Goal: Use online tool/utility

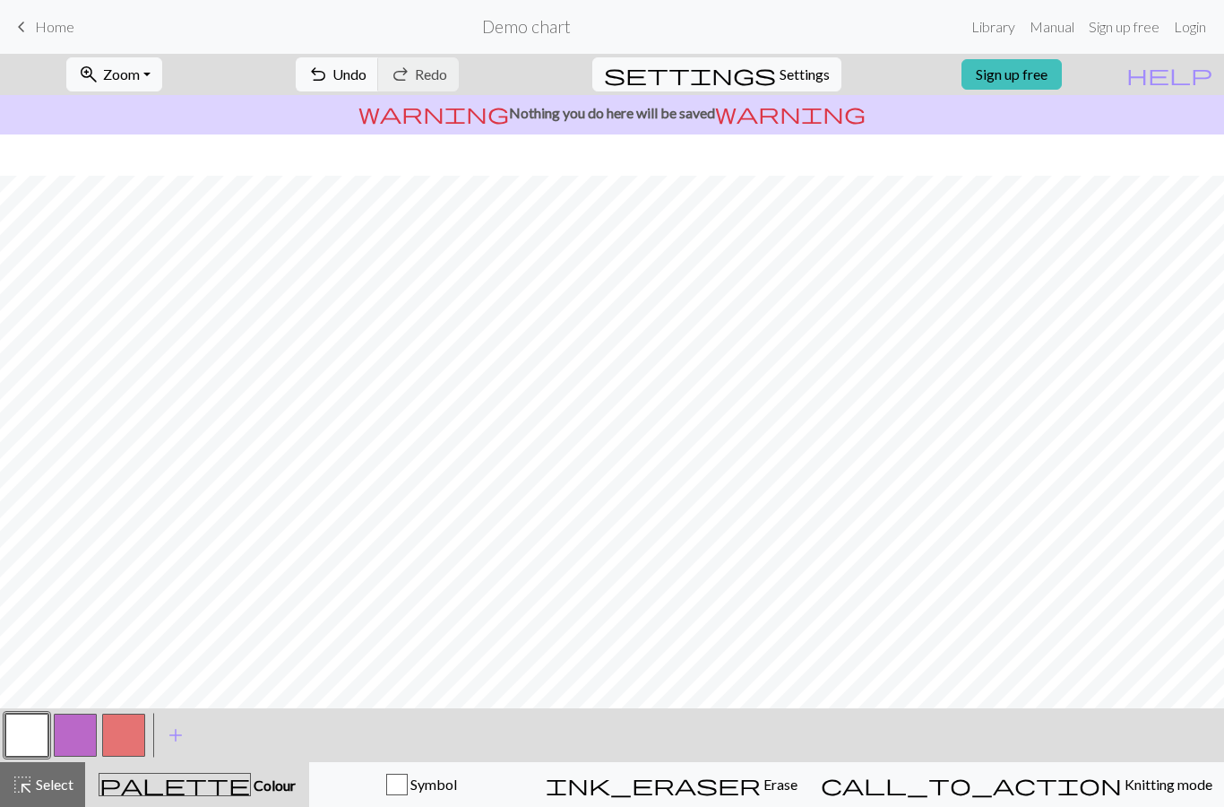
scroll to position [922, 0]
click at [132, 726] on button "button" at bounding box center [123, 735] width 43 height 43
click at [24, 715] on button "button" at bounding box center [26, 735] width 43 height 43
click at [121, 720] on button "button" at bounding box center [123, 735] width 43 height 43
click at [35, 737] on button "button" at bounding box center [26, 735] width 43 height 43
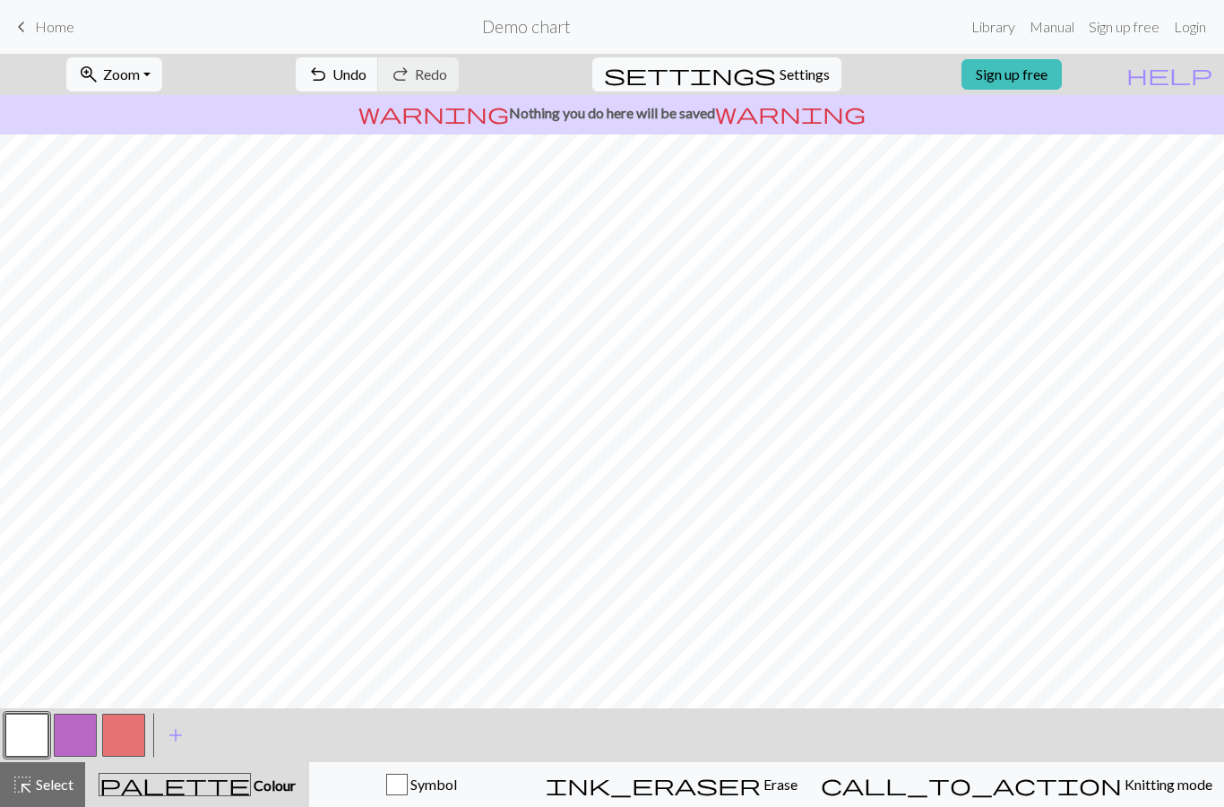
click at [134, 744] on button "button" at bounding box center [123, 735] width 43 height 43
click at [26, 738] on button "button" at bounding box center [26, 735] width 43 height 43
click at [125, 729] on button "button" at bounding box center [123, 735] width 43 height 43
click at [89, 730] on button "button" at bounding box center [75, 735] width 43 height 43
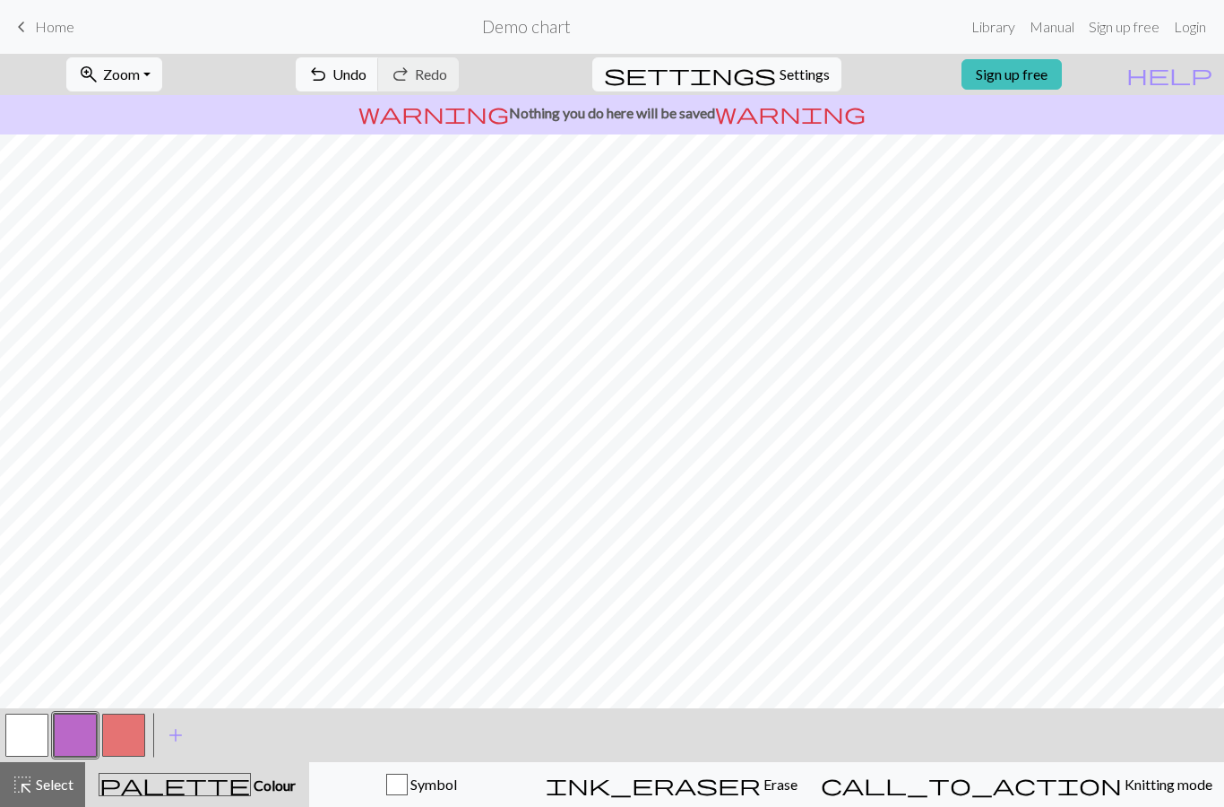
click at [123, 717] on button "button" at bounding box center [123, 735] width 43 height 43
